Goal: Communication & Community: Answer question/provide support

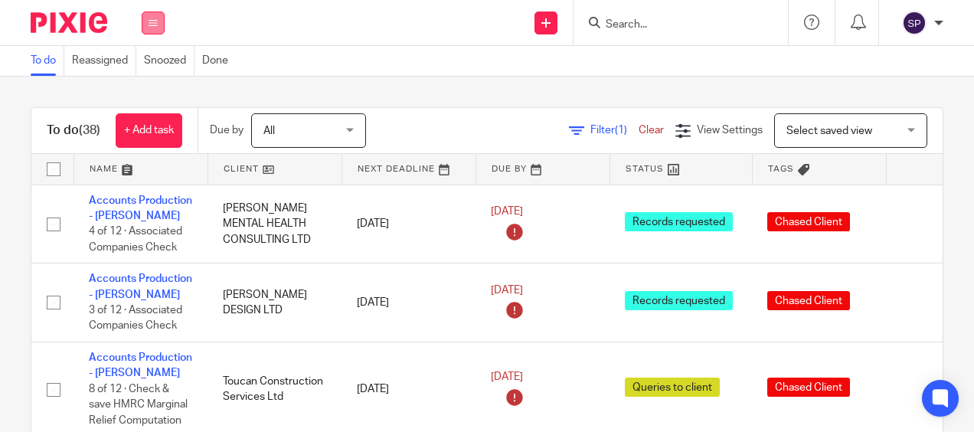
click at [161, 32] on button at bounding box center [153, 22] width 23 height 23
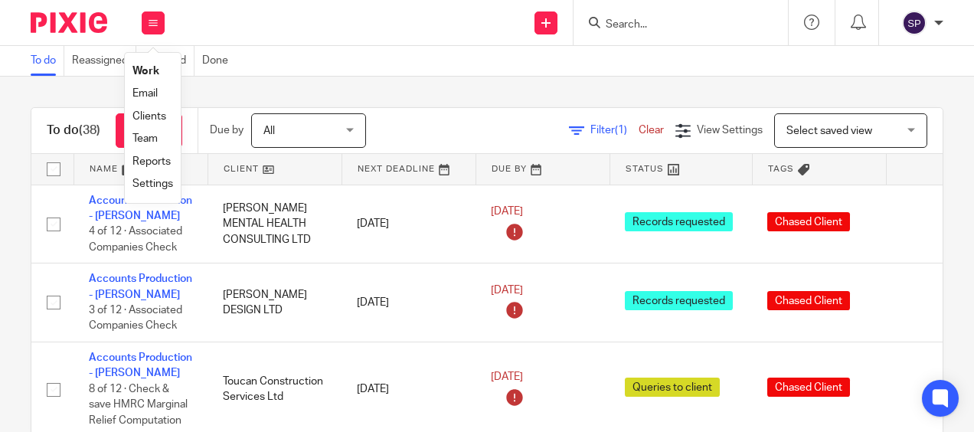
click at [133, 90] on link "Email" at bounding box center [144, 93] width 25 height 11
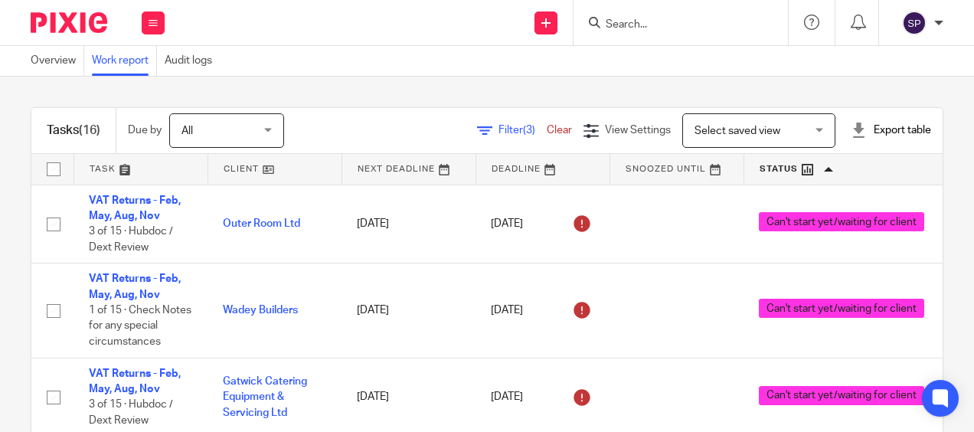
scroll to position [230, 0]
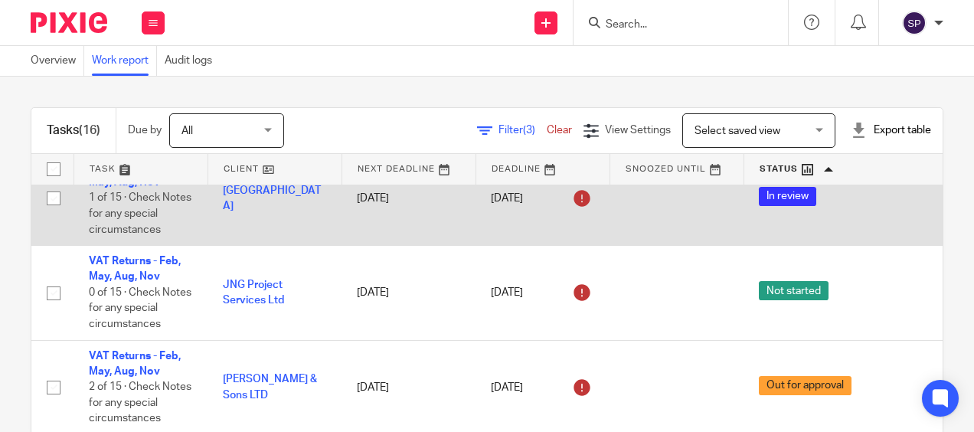
scroll to position [73, 0]
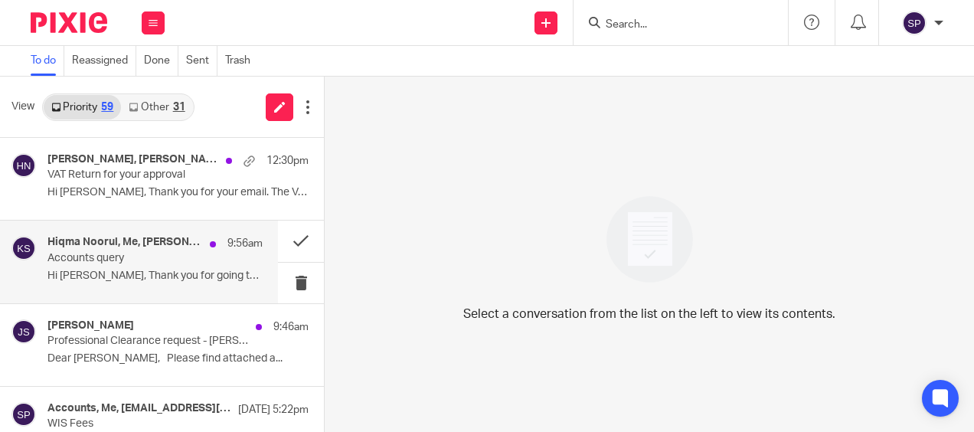
click at [127, 256] on p "Accounts query" at bounding box center [133, 258] width 172 height 13
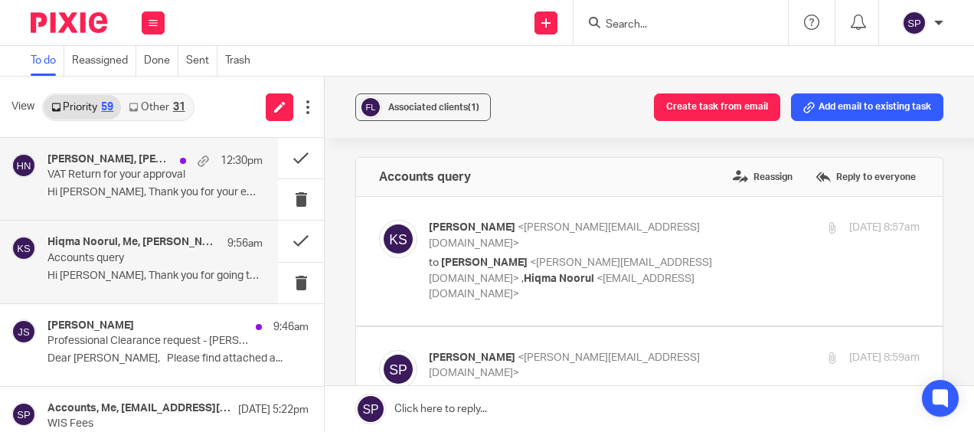
click at [129, 194] on p "Hi [PERSON_NAME], Thank you for your email. The VAT..." at bounding box center [154, 192] width 215 height 13
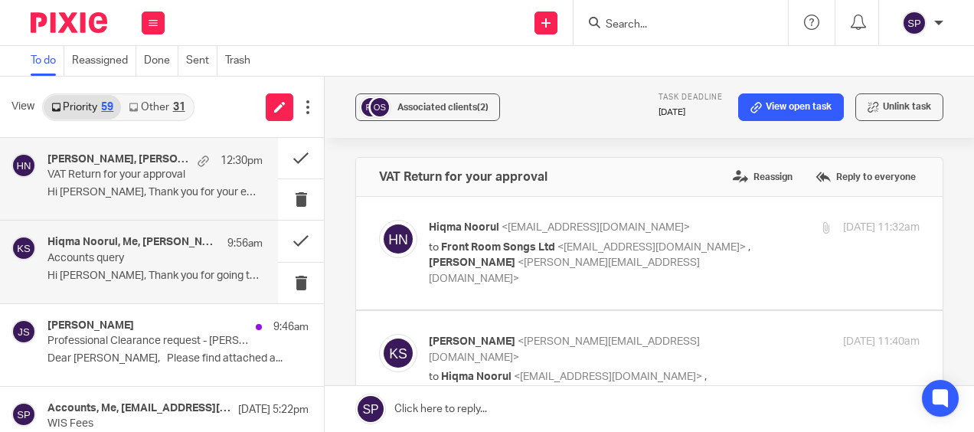
scroll to position [77, 0]
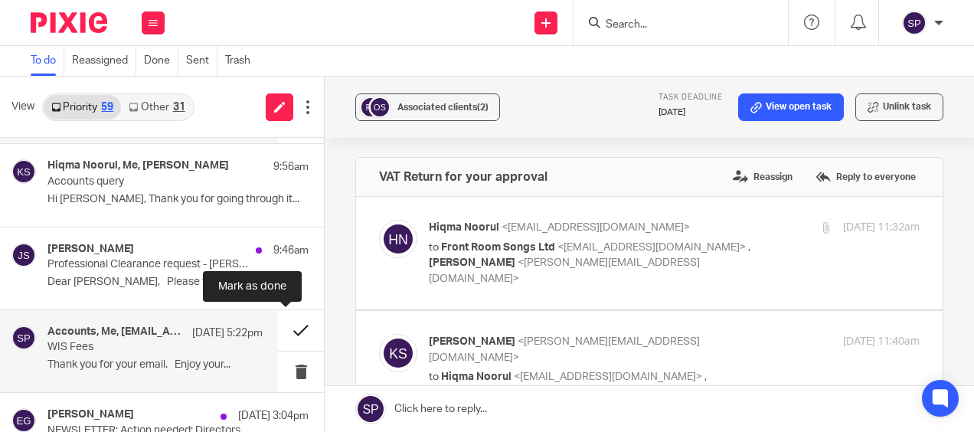
click at [280, 328] on button at bounding box center [301, 330] width 46 height 41
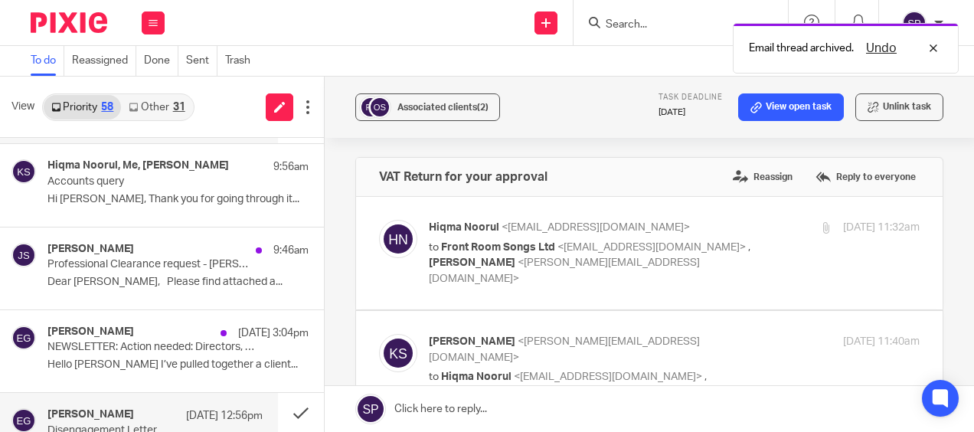
scroll to position [0, 0]
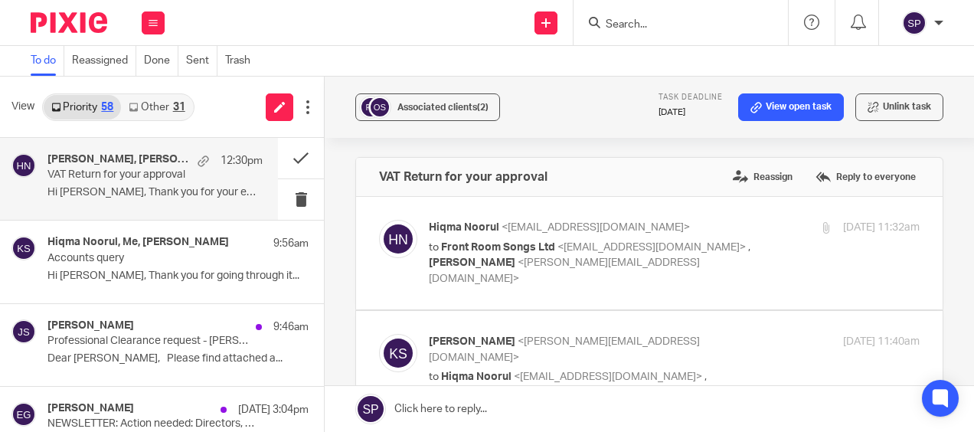
click at [141, 106] on link "Other 31" at bounding box center [156, 107] width 71 height 24
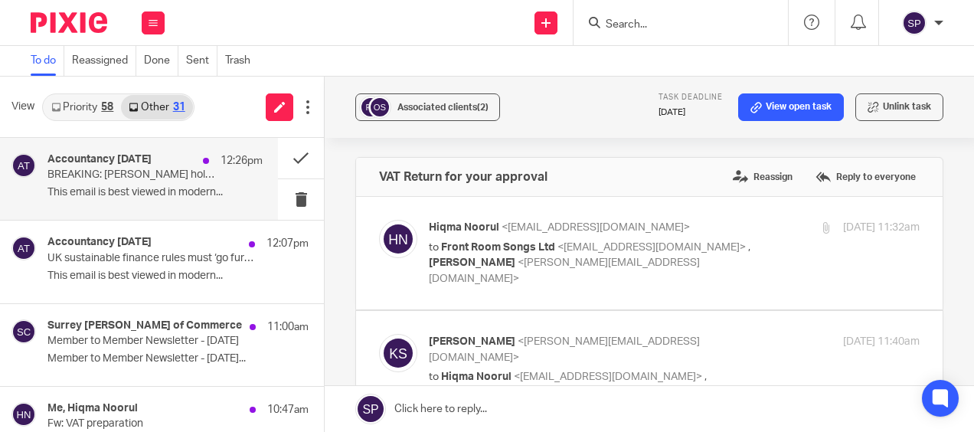
click at [141, 174] on p "BREAKING: BoE holds interest rates at 4%" at bounding box center [133, 174] width 172 height 13
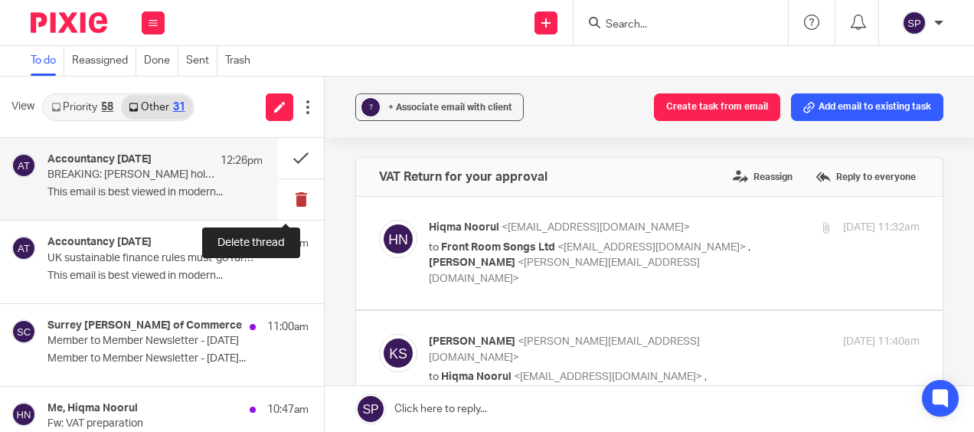
click at [291, 205] on button at bounding box center [301, 199] width 46 height 41
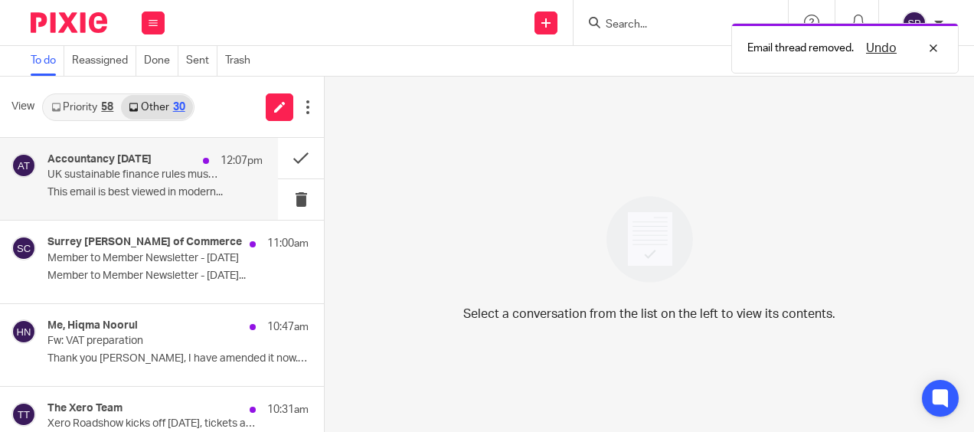
click at [214, 210] on div "Accountancy Today 12:07pm UK sustainable finance rules must ‘go further’, says …" at bounding box center [139, 179] width 278 height 82
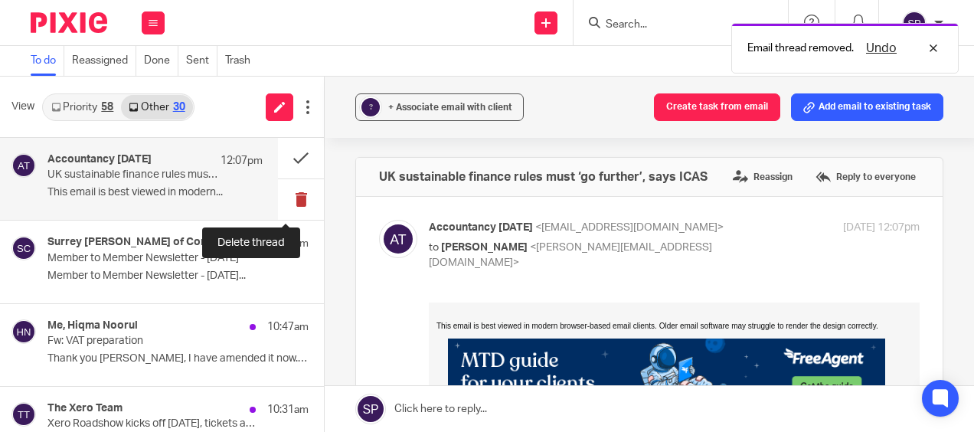
click at [286, 209] on button at bounding box center [301, 199] width 46 height 41
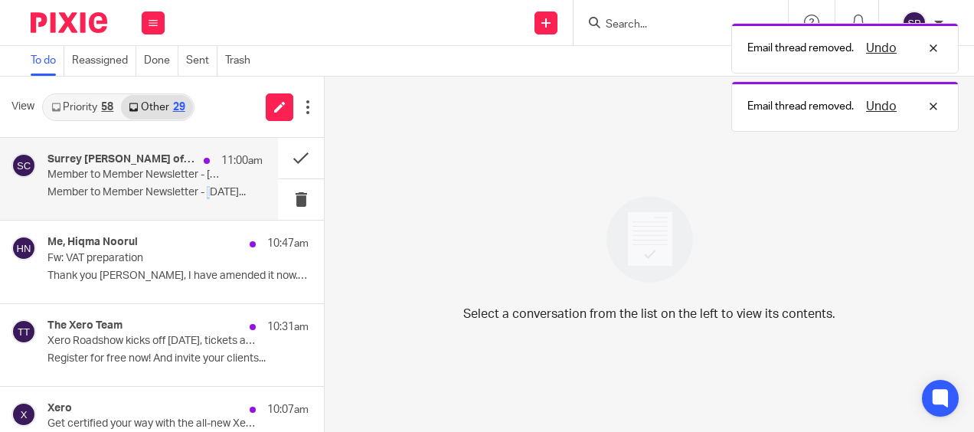
click at [210, 193] on p "Member to Member Newsletter - 18th September..." at bounding box center [154, 192] width 215 height 13
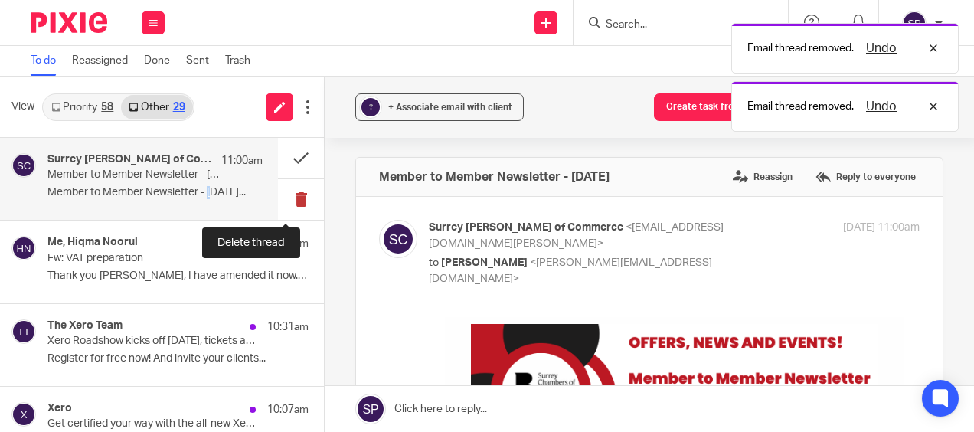
drag, startPoint x: 210, startPoint y: 193, endPoint x: 284, endPoint y: 199, distance: 73.7
click at [284, 199] on button at bounding box center [301, 199] width 46 height 41
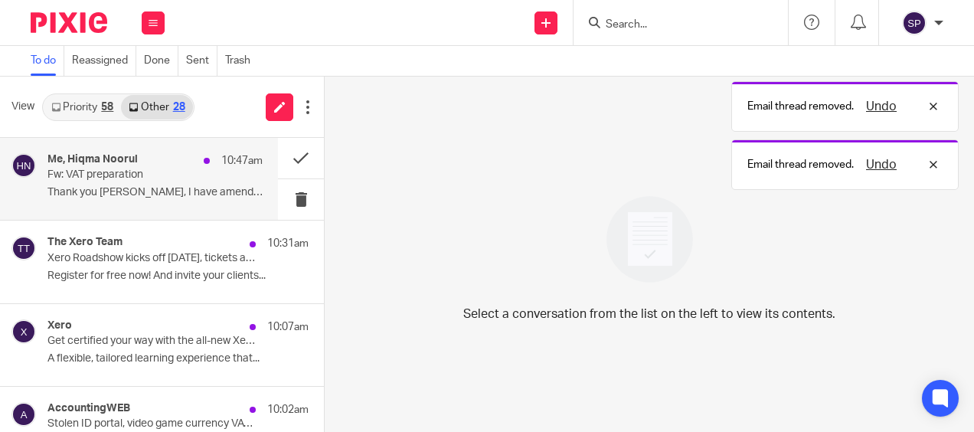
click at [142, 192] on p "Thank you Sarah, I have amended it now. Is..." at bounding box center [154, 192] width 215 height 13
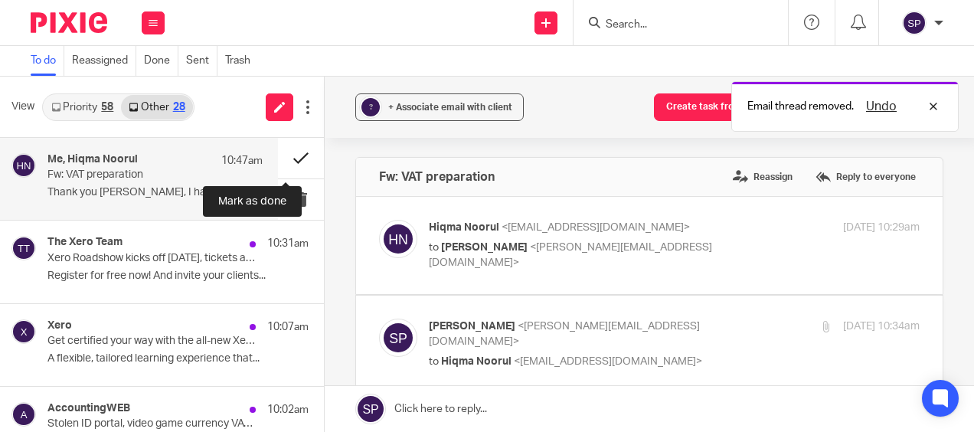
click at [282, 157] on button at bounding box center [301, 158] width 46 height 41
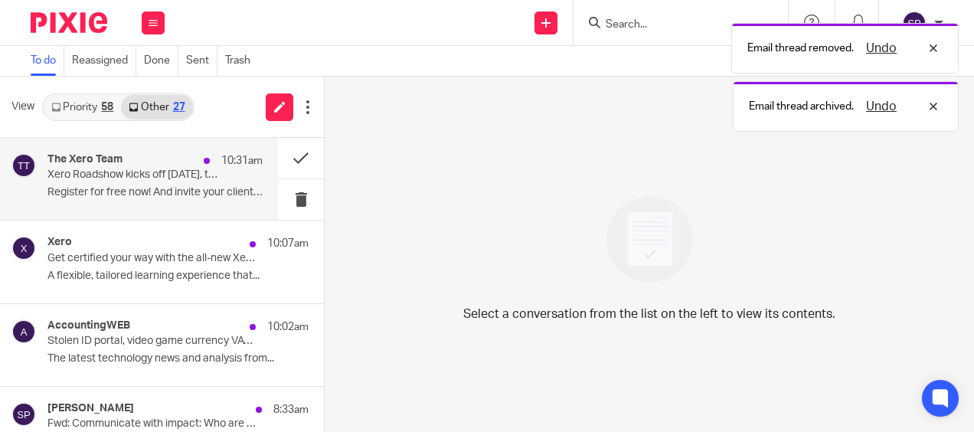
click at [141, 194] on p "Register for free now! And invite your clients..." at bounding box center [154, 192] width 215 height 13
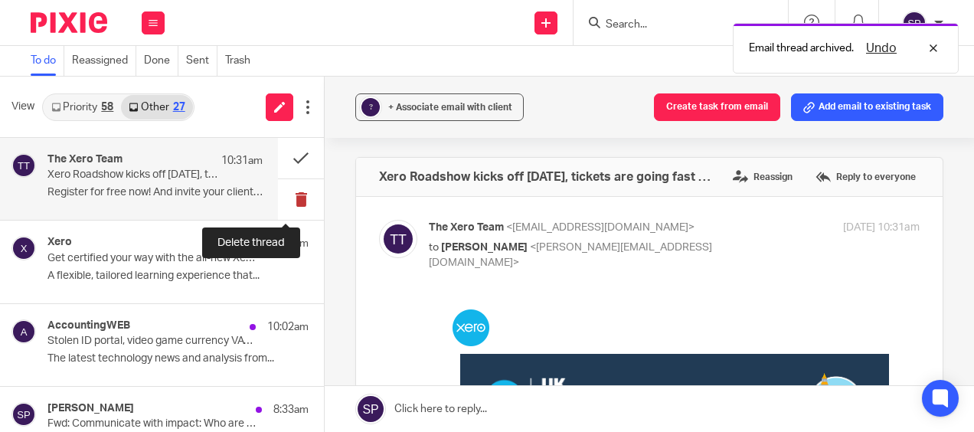
click at [291, 196] on button at bounding box center [301, 199] width 46 height 41
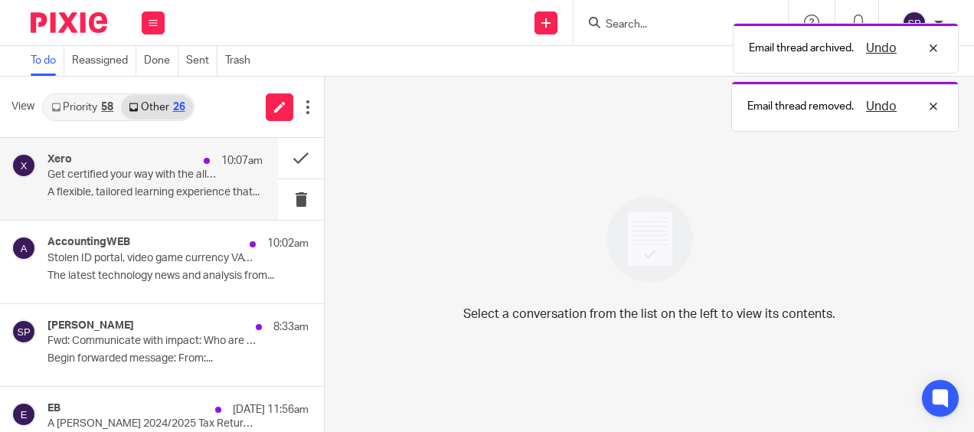
click at [158, 194] on p "A flexible, tailored learning experience that..." at bounding box center [154, 192] width 215 height 13
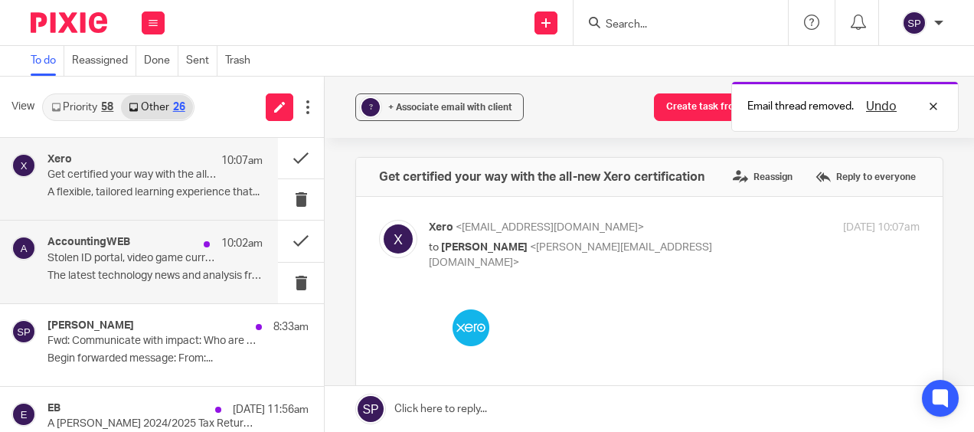
click at [165, 256] on p "Stolen ID portal, video game currency VAT, end of monthly pay day?" at bounding box center [133, 258] width 172 height 13
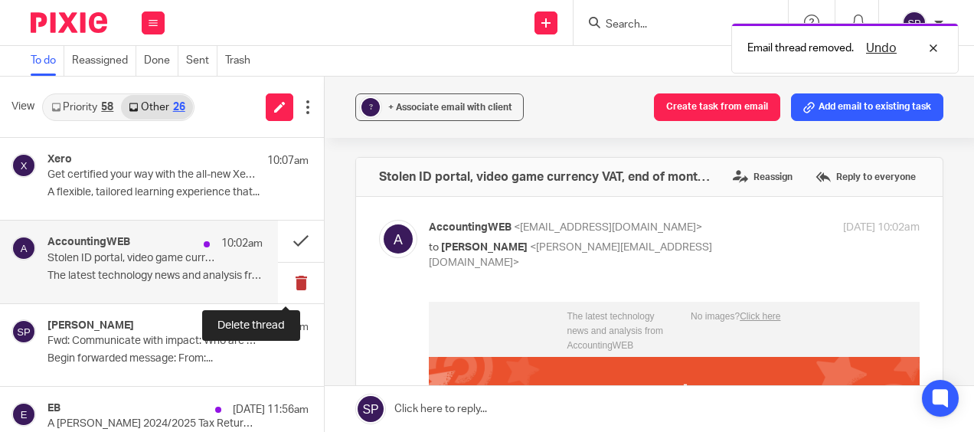
click at [282, 280] on button at bounding box center [301, 283] width 46 height 41
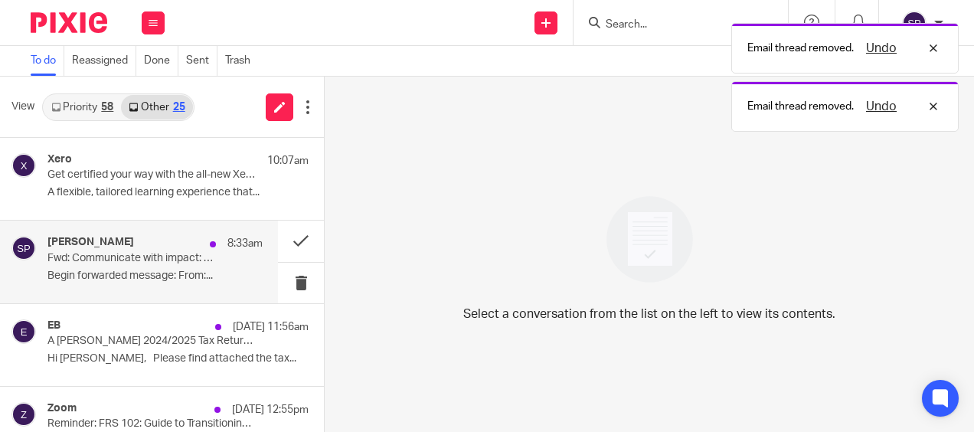
click at [191, 278] on p "Begin forwarded message: From:..." at bounding box center [154, 275] width 215 height 13
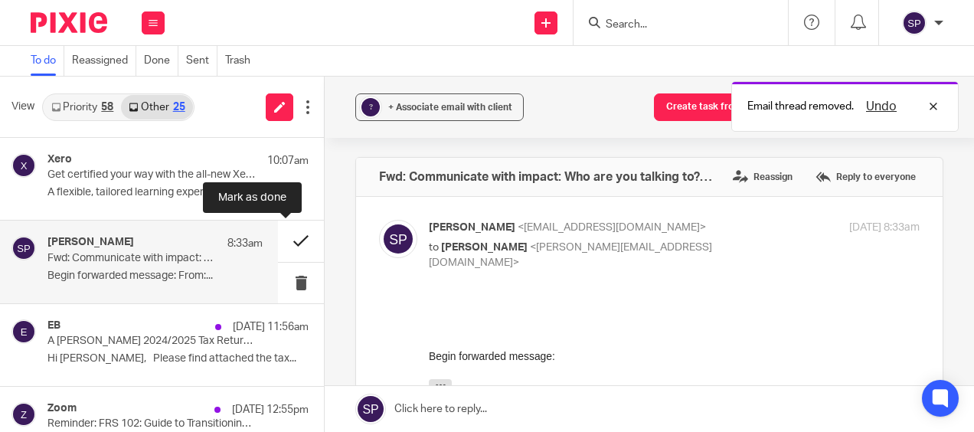
click at [286, 240] on button at bounding box center [301, 240] width 46 height 41
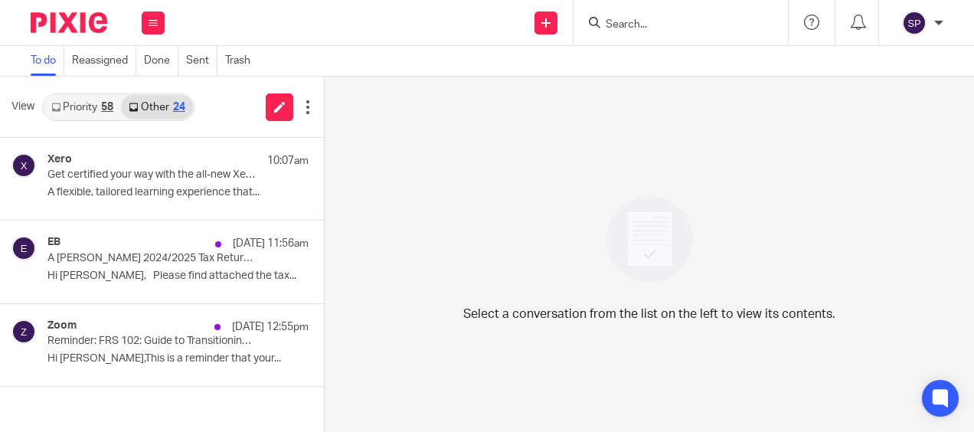
click at [71, 106] on link "Priority 58" at bounding box center [82, 107] width 77 height 24
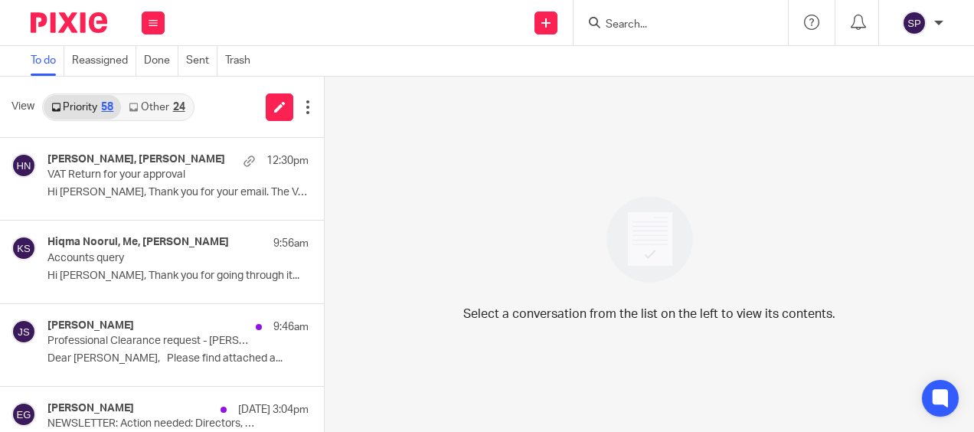
click at [145, 109] on link "Other 24" at bounding box center [156, 107] width 71 height 24
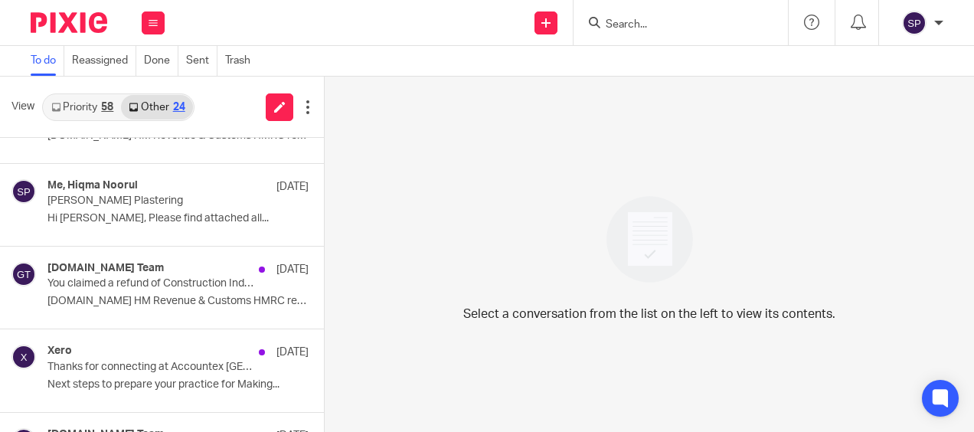
scroll to position [793, 0]
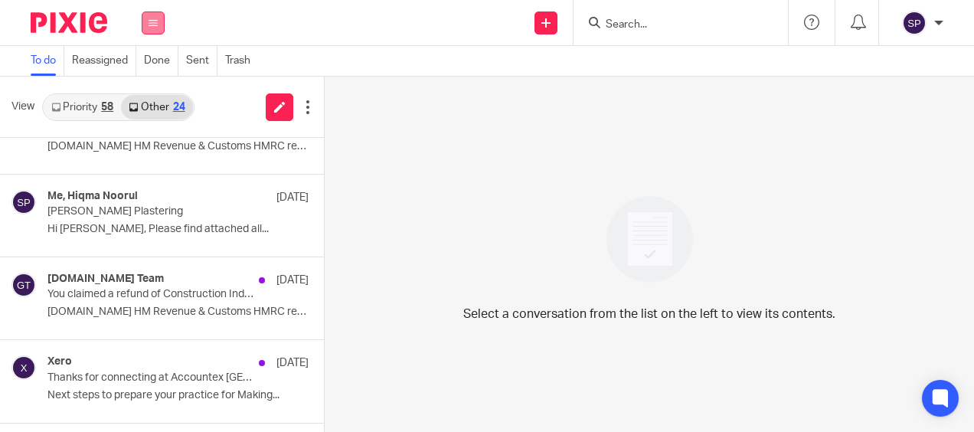
click at [152, 24] on icon at bounding box center [152, 22] width 9 height 9
click at [138, 70] on link "Work" at bounding box center [144, 71] width 24 height 11
click at [158, 29] on button at bounding box center [153, 22] width 23 height 23
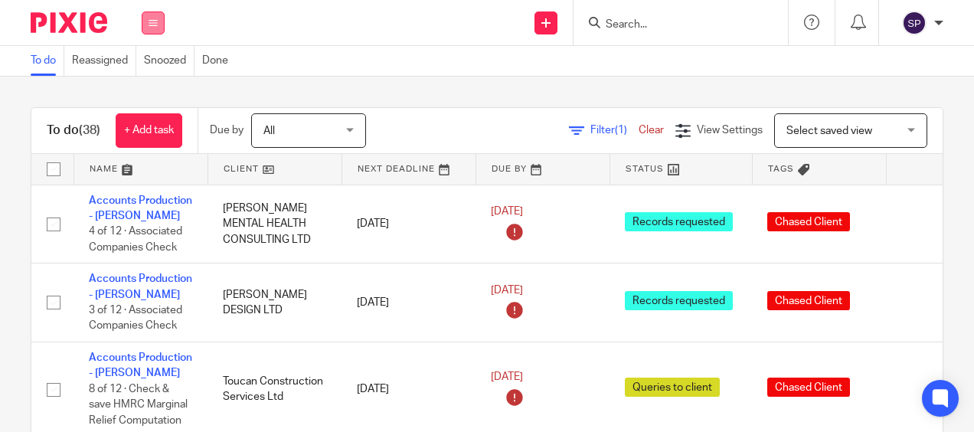
click at [154, 23] on icon at bounding box center [152, 22] width 9 height 9
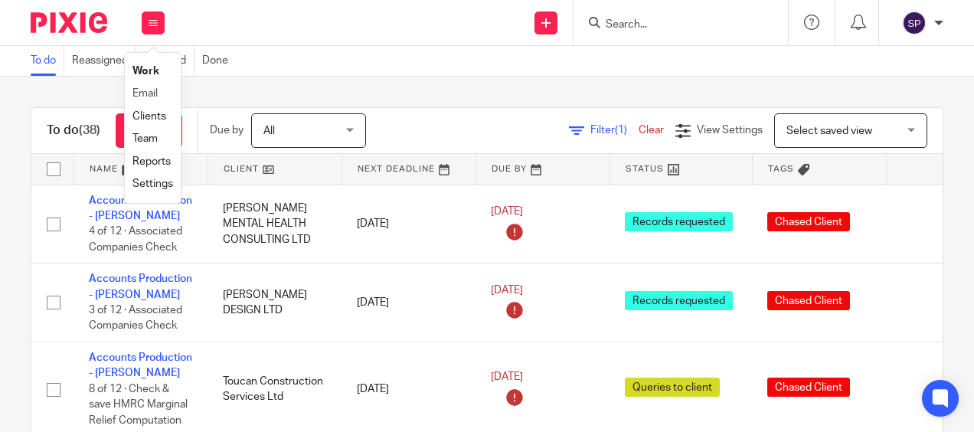
click at [139, 88] on li "Email" at bounding box center [152, 94] width 41 height 22
click at [141, 96] on link "Email" at bounding box center [144, 93] width 25 height 11
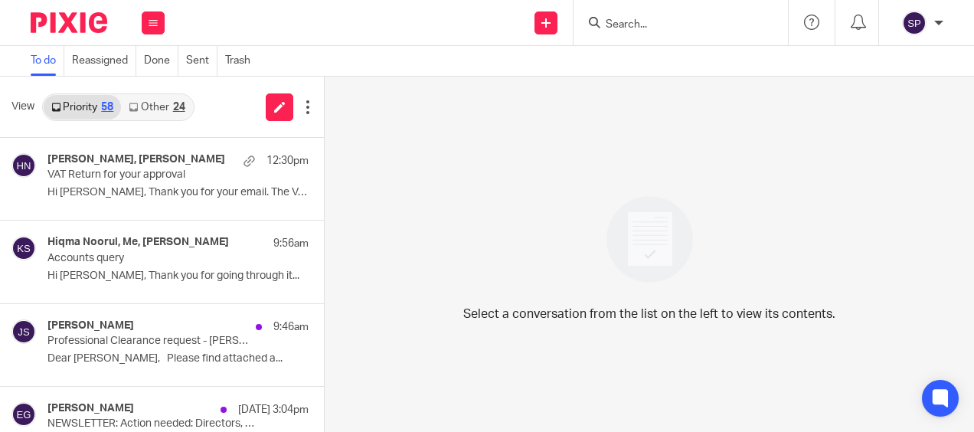
click at [153, 116] on link "Other 24" at bounding box center [156, 107] width 71 height 24
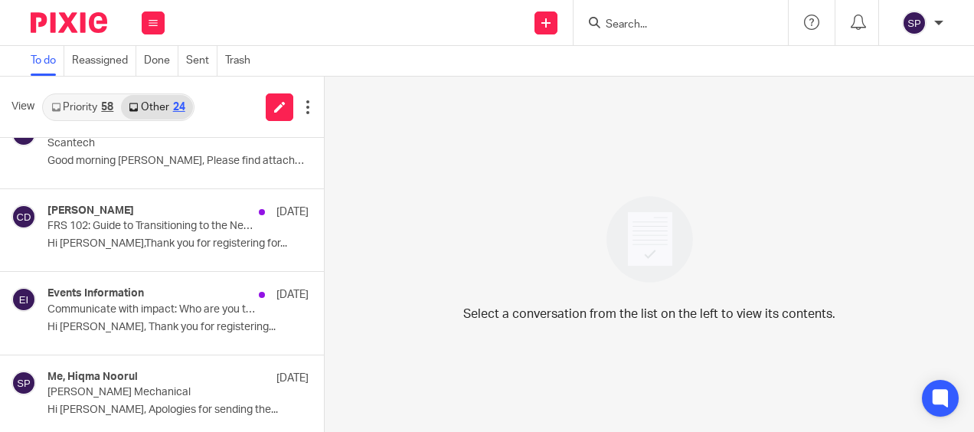
scroll to position [689, 0]
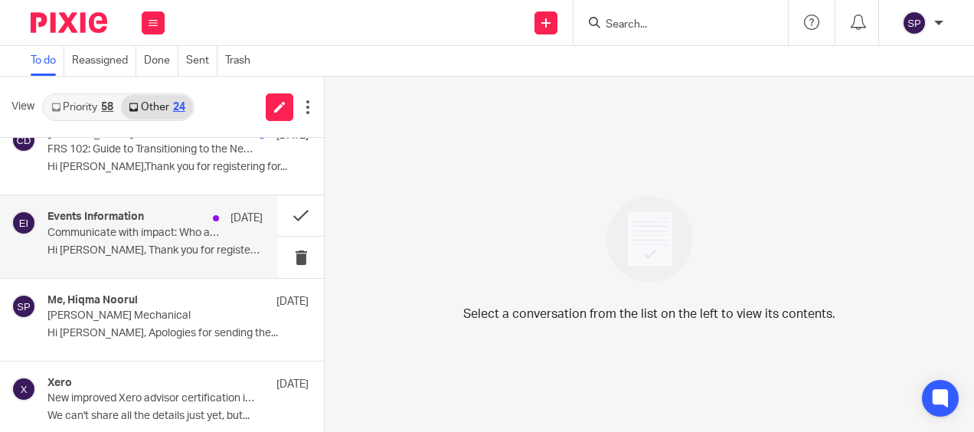
click at [227, 236] on div "Events Information [DATE] Communicate with impact: Who are you talking to? Conf…" at bounding box center [154, 235] width 215 height 51
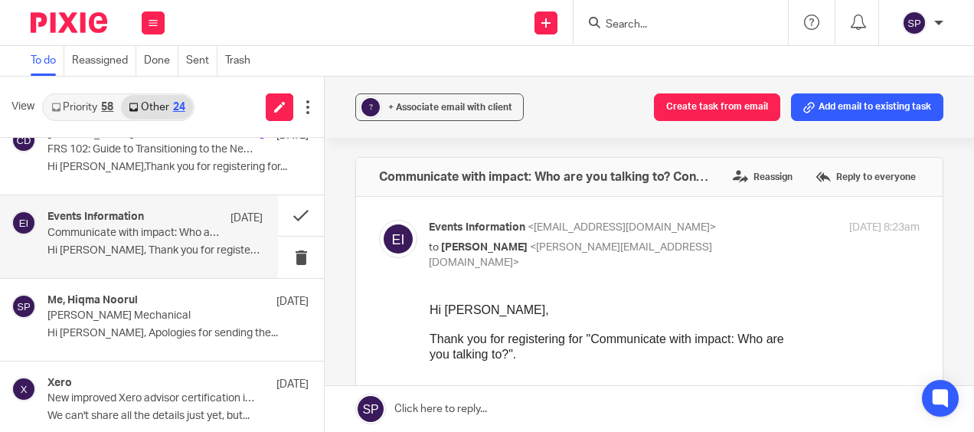
scroll to position [0, 0]
click at [282, 214] on button at bounding box center [301, 215] width 46 height 41
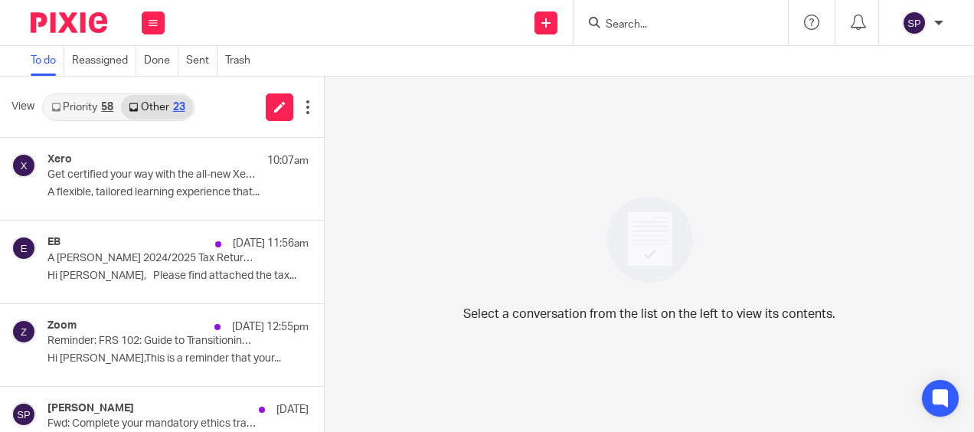
click at [84, 109] on link "Priority 58" at bounding box center [82, 107] width 77 height 24
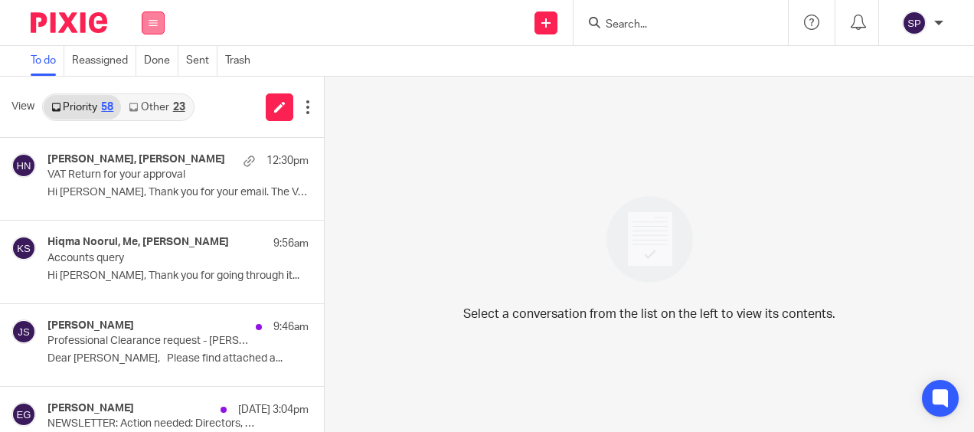
click at [155, 11] on button at bounding box center [153, 22] width 23 height 23
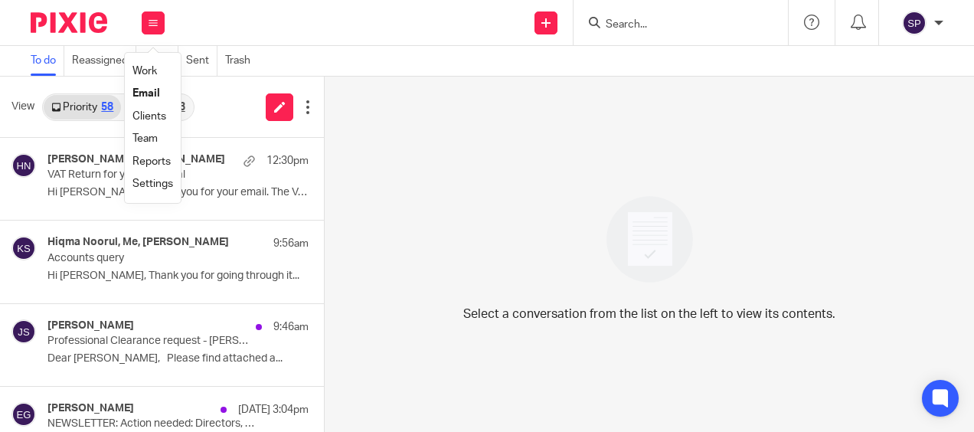
click at [152, 72] on link "Work" at bounding box center [144, 71] width 24 height 11
